Goal: Book appointment/travel/reservation

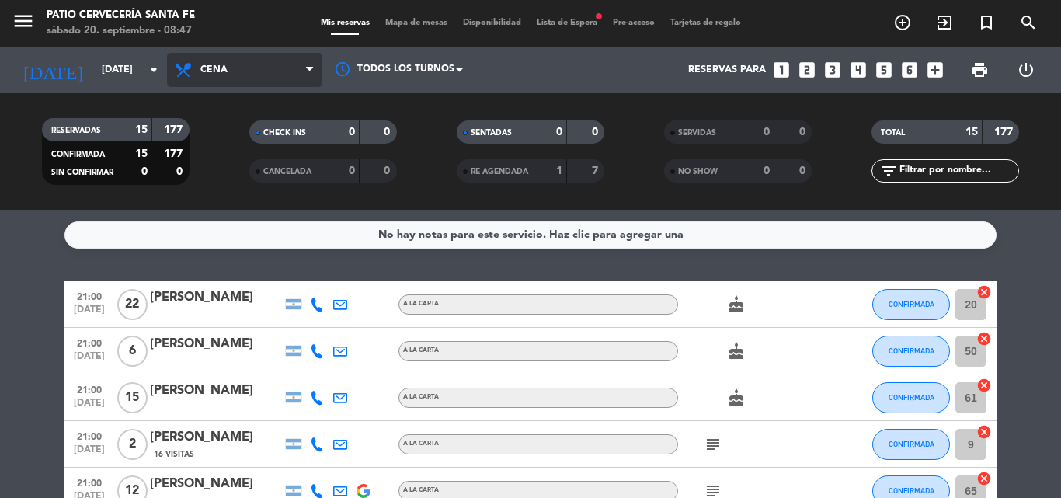
click at [199, 68] on span "Cena" at bounding box center [244, 70] width 155 height 34
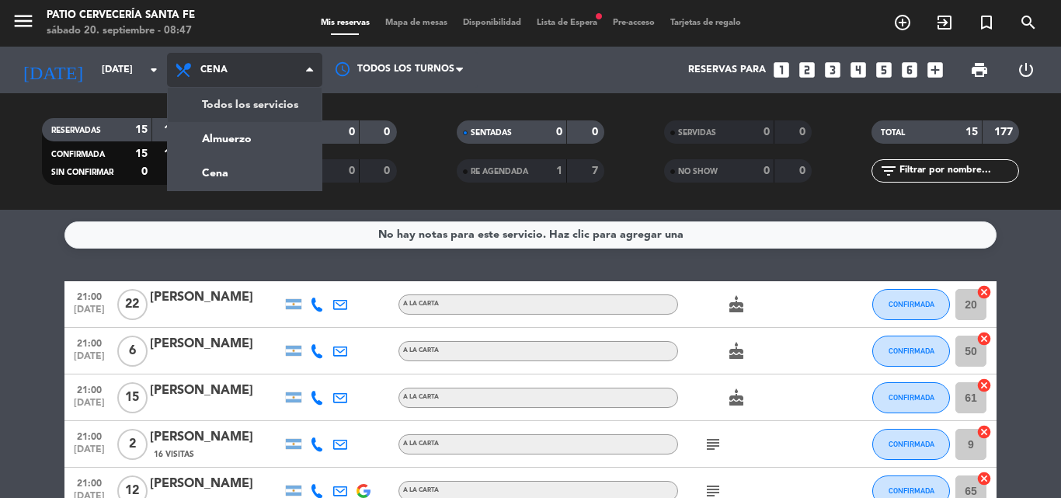
click at [209, 136] on div "menu Patio Cervecería Santa [PERSON_NAME][DATE] 20. septiembre - 08:47 Mis rese…" at bounding box center [530, 105] width 1061 height 210
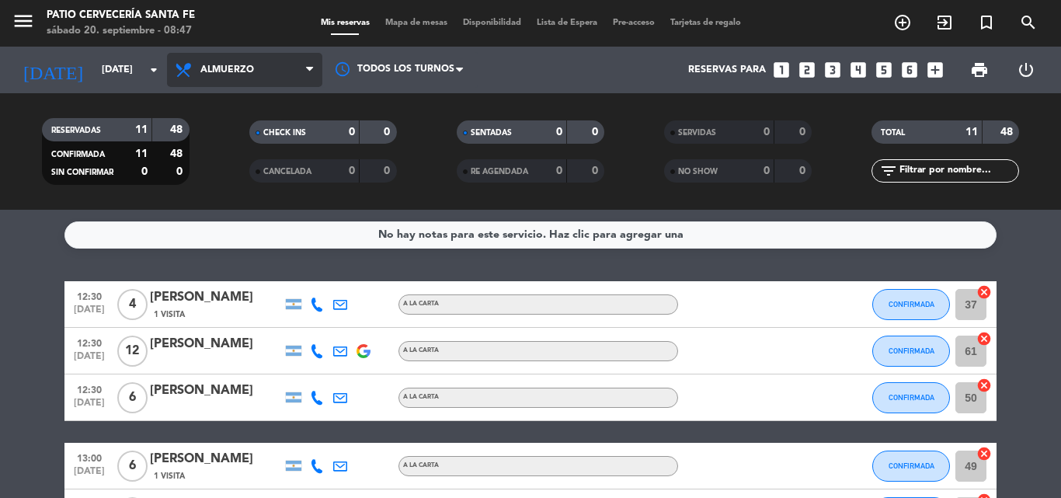
click at [238, 77] on span "Almuerzo" at bounding box center [244, 70] width 155 height 34
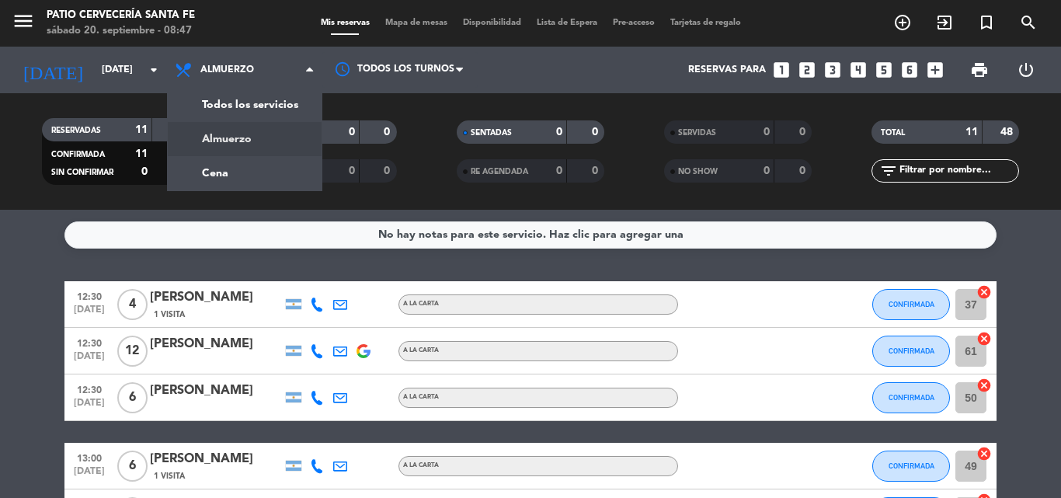
click at [264, 19] on div "menu Patio Cervecería Santa [PERSON_NAME][DATE] 20. septiembre - 08:47" at bounding box center [133, 23] width 266 height 37
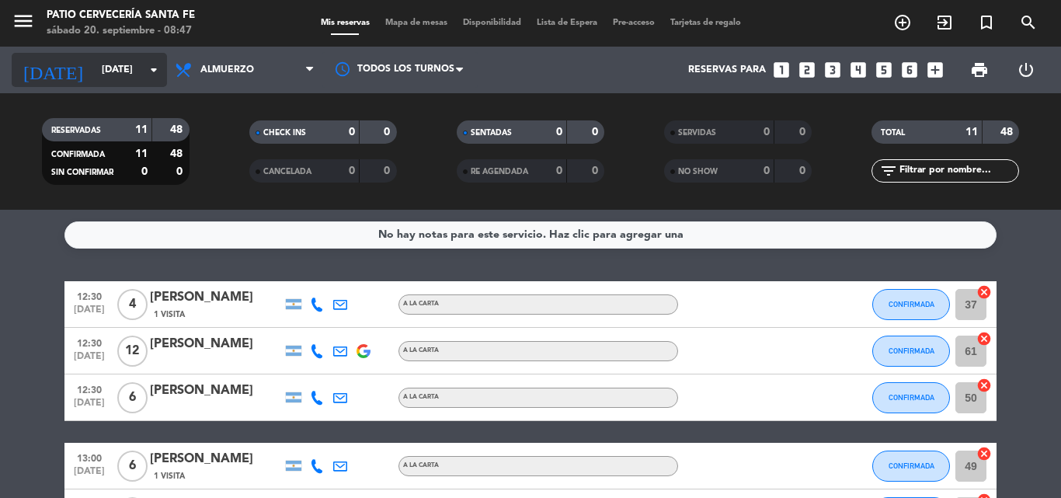
click at [127, 72] on input "[DATE]" at bounding box center [159, 70] width 131 height 26
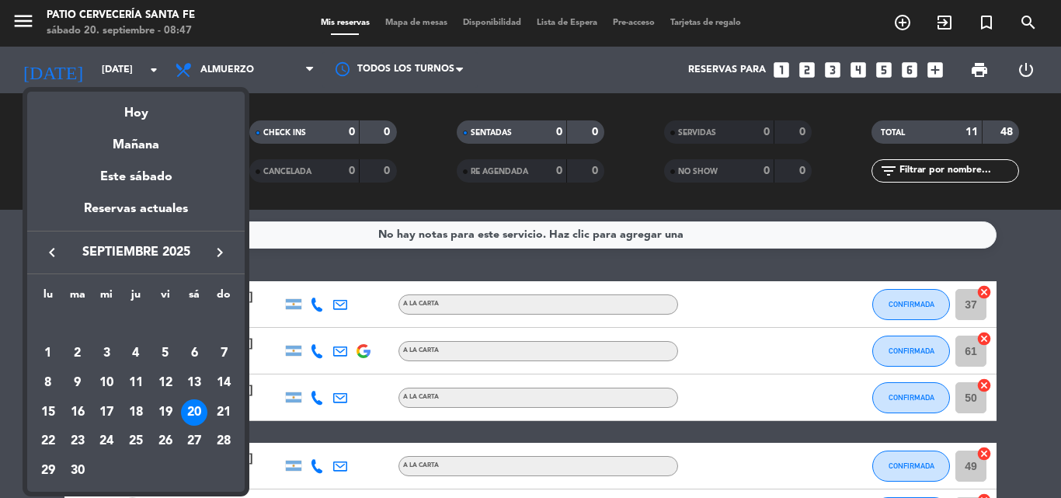
click at [225, 409] on div "21" at bounding box center [223, 412] width 26 height 26
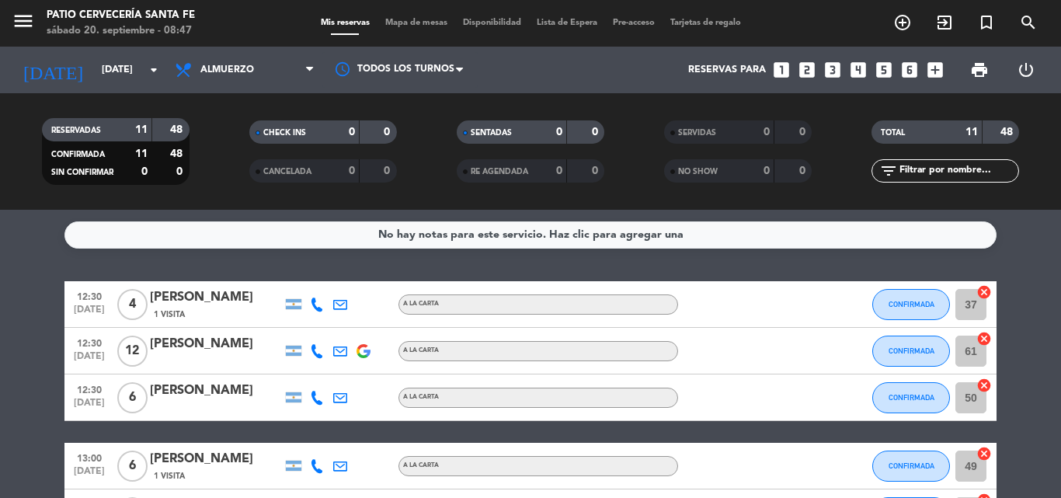
type input "[DATE]"
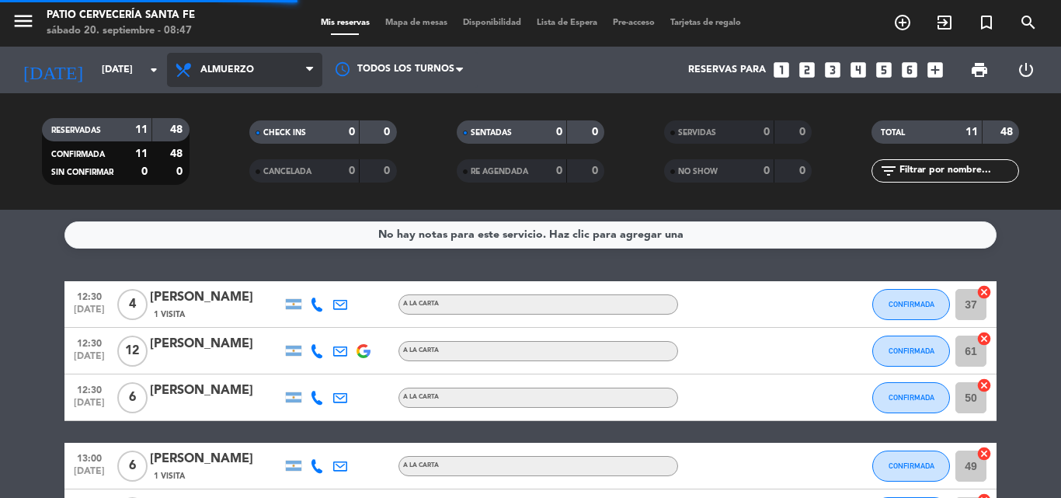
click at [213, 55] on span "Almuerzo" at bounding box center [244, 70] width 155 height 34
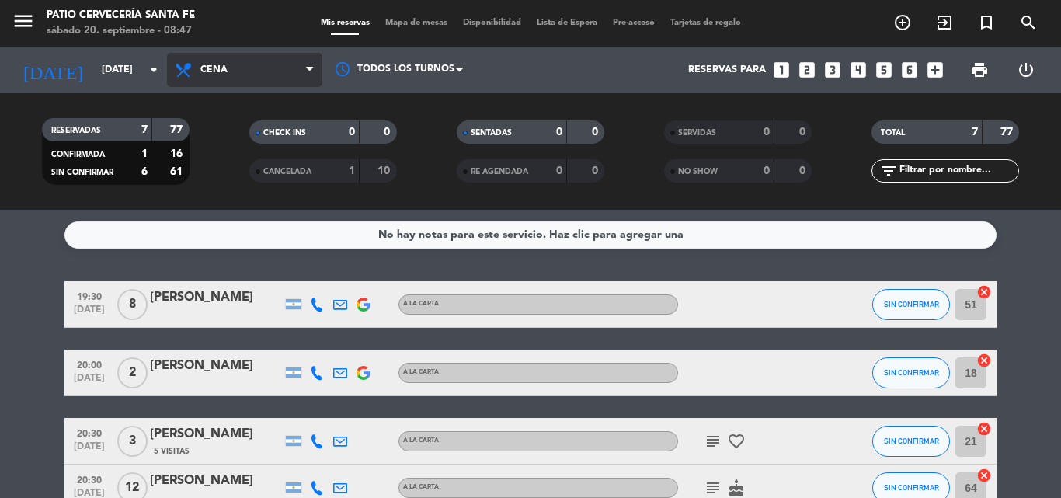
click at [236, 61] on span "Cena" at bounding box center [244, 70] width 155 height 34
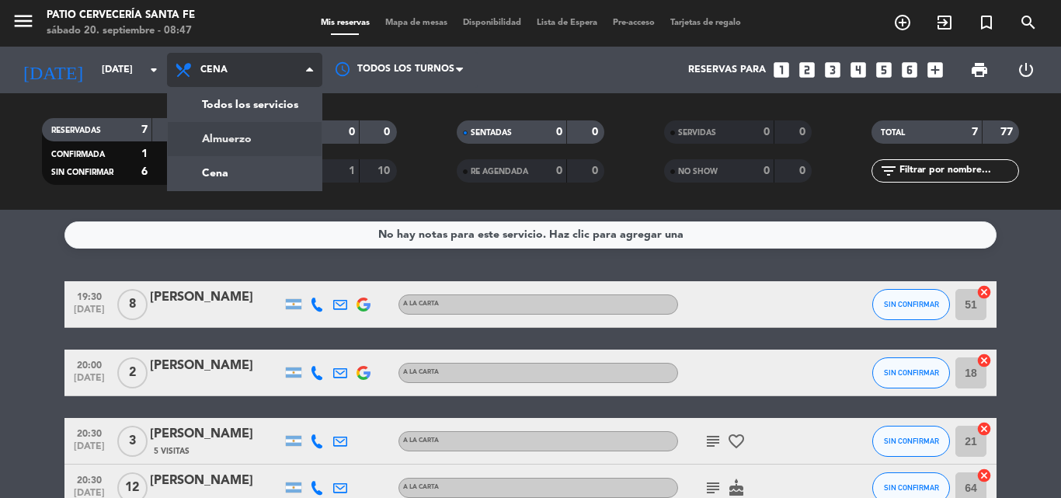
click at [232, 137] on div "menu Patio Cervecería Santa [PERSON_NAME][DATE] 20. septiembre - 08:47 Mis rese…" at bounding box center [530, 105] width 1061 height 210
